Goal: Navigation & Orientation: Find specific page/section

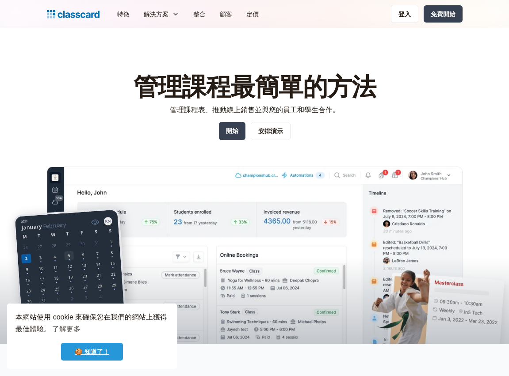
click at [111, 354] on link "🍪 知道了！" at bounding box center [92, 352] width 62 height 18
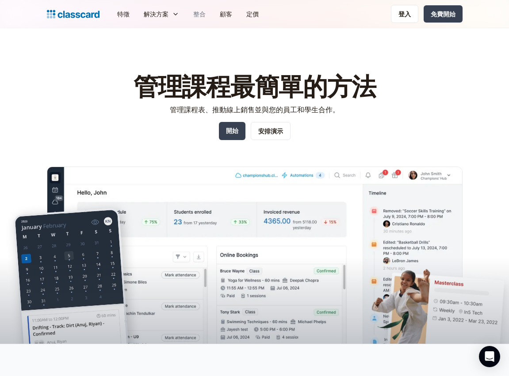
click at [196, 16] on font "整合" at bounding box center [199, 14] width 12 height 8
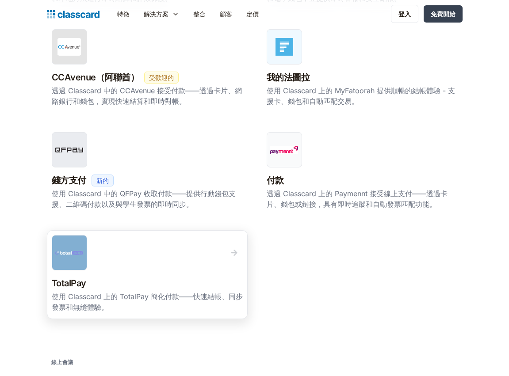
scroll to position [608, 0]
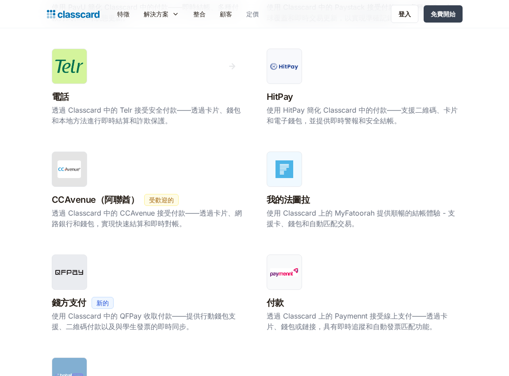
click at [256, 19] on link "定價" at bounding box center [252, 14] width 27 height 20
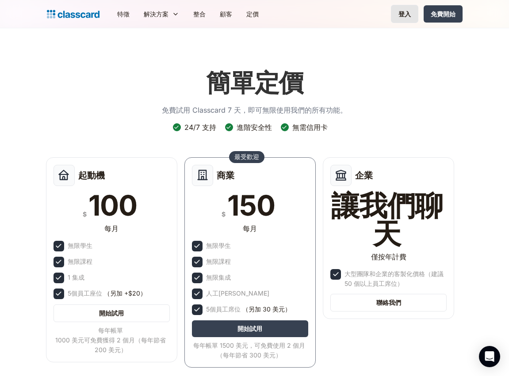
click at [407, 17] on font "登入" at bounding box center [404, 14] width 12 height 8
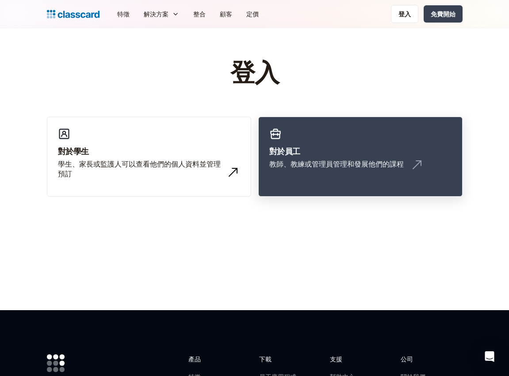
click at [325, 140] on link "對於員工 教師、教練或管理員管理和發展他們的課程" at bounding box center [360, 157] width 204 height 80
